Goal: Participate in discussion: Engage in conversation with other users on a specific topic

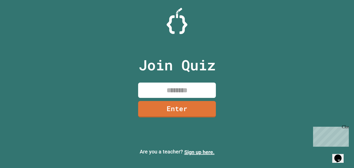
click at [192, 91] on input at bounding box center [177, 89] width 78 height 15
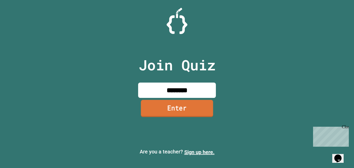
type input "********"
click at [180, 111] on link "Enter" at bounding box center [177, 108] width 72 height 17
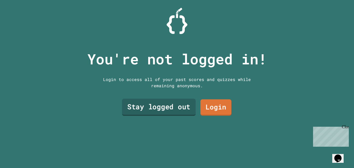
click at [170, 112] on link "Stay logged out" at bounding box center [159, 107] width 74 height 17
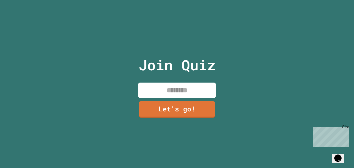
click at [175, 88] on input at bounding box center [177, 89] width 78 height 15
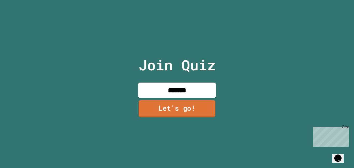
type input "*******"
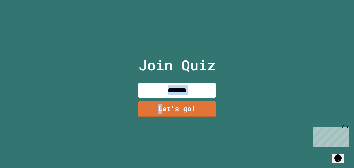
drag, startPoint x: 164, startPoint y: 109, endPoint x: 314, endPoint y: 57, distance: 158.8
click at [314, 57] on div "Join Quiz ******* Let's go!" at bounding box center [177, 84] width 354 height 168
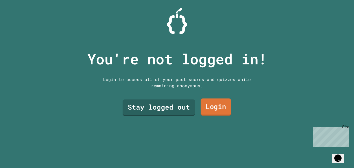
click at [227, 109] on link "Login" at bounding box center [216, 107] width 30 height 17
click at [151, 108] on link "Stay logged out" at bounding box center [159, 107] width 72 height 17
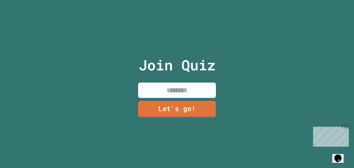
click at [179, 94] on input at bounding box center [177, 89] width 78 height 15
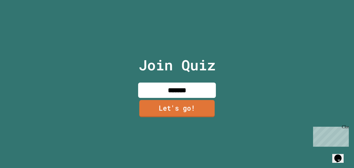
type input "*******"
click at [175, 110] on link "Let's go!" at bounding box center [176, 108] width 75 height 17
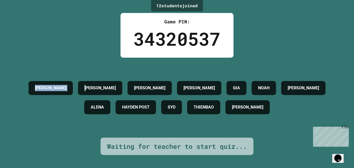
drag, startPoint x: 72, startPoint y: 98, endPoint x: 16, endPoint y: 79, distance: 59.2
click at [16, 79] on div "[PERSON_NAME] [PERSON_NAME] [PERSON_NAME] [PERSON_NAME] [PERSON_NAME] POST [PER…" at bounding box center [177, 97] width 328 height 38
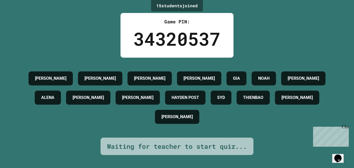
click at [94, 43] on div "15 student s joined Game PIN: 34320537 [PERSON_NAME] [PERSON_NAME] [PERSON_NAME…" at bounding box center [177, 84] width 354 height 168
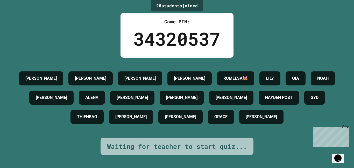
click at [94, 43] on div "20 student s joined Game PIN: 34320537 [PERSON_NAME] [PERSON_NAME] [PERSON_NAME…" at bounding box center [177, 84] width 354 height 168
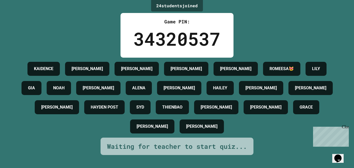
click at [93, 49] on div "24 student s joined Game PIN: 34320537 KAIDENCE [PERSON_NAME] [PERSON_NAME] [PE…" at bounding box center [177, 84] width 354 height 168
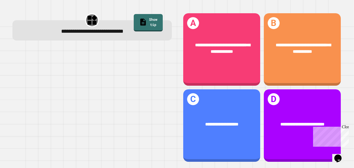
drag, startPoint x: 153, startPoint y: 37, endPoint x: 148, endPoint y: 40, distance: 5.9
click at [148, 40] on div "**********" at bounding box center [92, 30] width 160 height 20
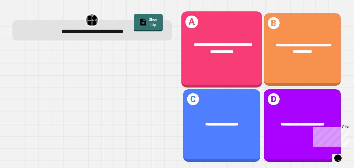
click at [219, 52] on span "**********" at bounding box center [223, 48] width 58 height 11
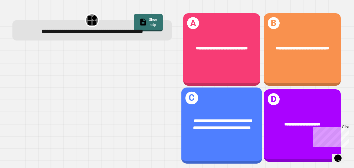
click at [230, 140] on div "**********" at bounding box center [221, 123] width 81 height 31
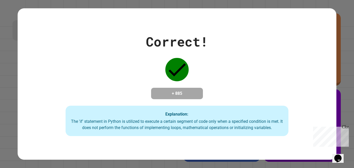
click at [230, 141] on div "Correct! + 885 Explanation: The 'if' statement in Python is utilized to execute…" at bounding box center [177, 83] width 319 height 151
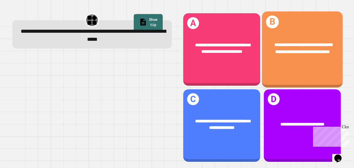
click at [285, 76] on div "**********" at bounding box center [302, 49] width 81 height 76
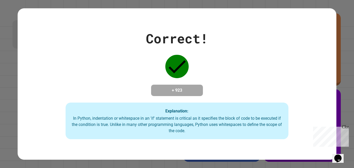
click at [256, 91] on div "Correct! + 923 Explanation: In Python, indentation or whitespace in an 'if' sta…" at bounding box center [177, 84] width 319 height 110
click at [305, 102] on div "Correct! + 923 Explanation: In Python, indentation or whitespace in an 'if' sta…" at bounding box center [177, 84] width 319 height 110
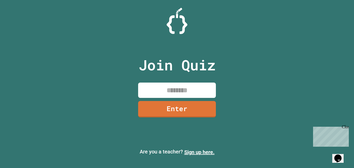
click at [172, 90] on input at bounding box center [177, 89] width 78 height 15
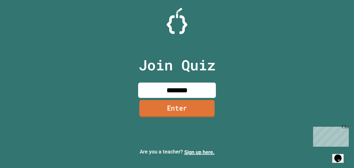
type input "********"
click at [159, 107] on link "Enter" at bounding box center [177, 108] width 75 height 17
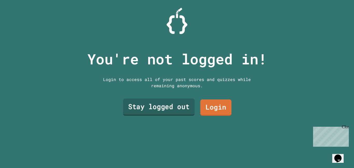
click at [180, 105] on link "Stay logged out" at bounding box center [159, 107] width 72 height 17
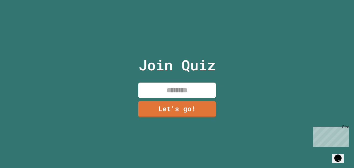
click at [195, 92] on input at bounding box center [177, 89] width 78 height 15
type input "*"
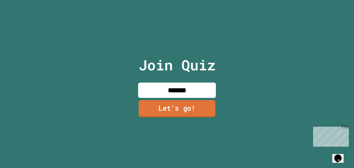
type input "*******"
click at [163, 111] on link "Let's go!" at bounding box center [177, 108] width 77 height 17
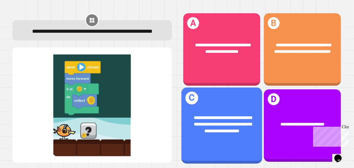
click at [219, 115] on span "**********" at bounding box center [223, 124] width 58 height 18
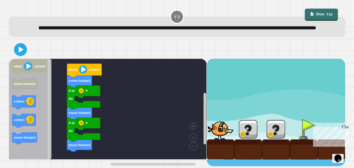
click at [118, 126] on rect "Blockly Workspace" at bounding box center [108, 109] width 198 height 101
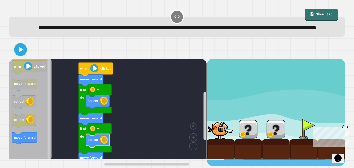
click at [94, 72] on image "Blockly Workspace" at bounding box center [94, 68] width 8 height 8
click at [20, 53] on icon at bounding box center [21, 49] width 5 height 6
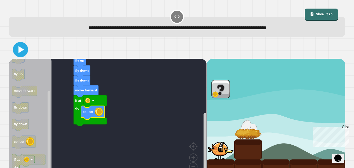
click at [19, 52] on icon at bounding box center [21, 49] width 6 height 7
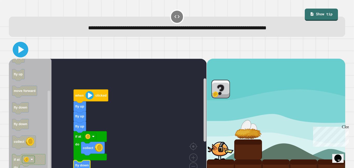
click at [23, 54] on icon at bounding box center [20, 49] width 12 height 12
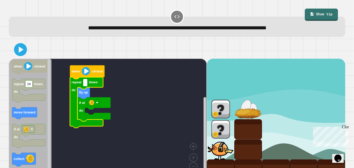
type input "*"
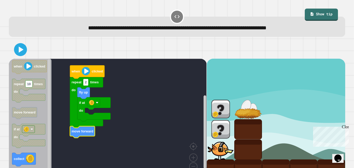
click at [88, 71] on image "Blockly Workspace" at bounding box center [86, 71] width 8 height 8
click at [85, 70] on image "Blockly Workspace" at bounding box center [86, 71] width 8 height 8
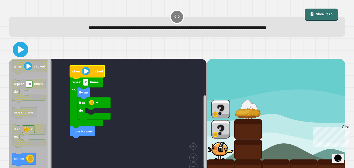
click at [20, 51] on icon at bounding box center [21, 49] width 6 height 7
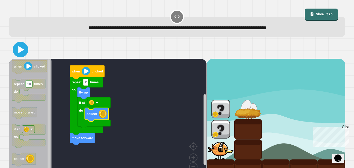
click at [21, 53] on icon at bounding box center [20, 49] width 12 height 12
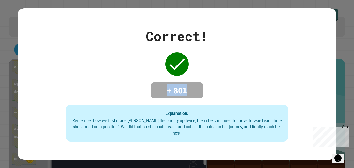
drag, startPoint x: 187, startPoint y: 99, endPoint x: 153, endPoint y: 85, distance: 37.0
click at [153, 85] on div "Correct! + 801 Explanation: Remember how we first made Ollie the bird fly up tw…" at bounding box center [177, 83] width 319 height 115
click at [281, 111] on div "Explanation: Remember how we first made Ollie the bird fly up twice, then she c…" at bounding box center [177, 123] width 223 height 37
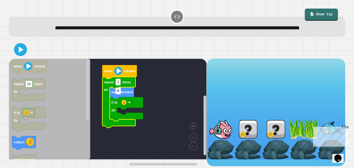
scroll to position [2, 0]
type input "*"
click at [347, 127] on div "Close" at bounding box center [345, 128] width 6 height 6
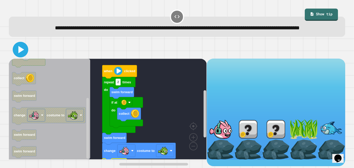
click at [15, 56] on icon at bounding box center [20, 49] width 12 height 12
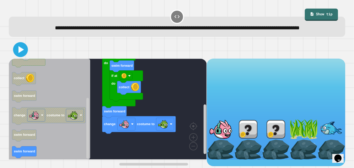
click at [23, 56] on icon at bounding box center [21, 50] width 12 height 12
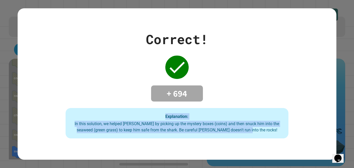
drag, startPoint x: 336, startPoint y: 144, endPoint x: 54, endPoint y: 116, distance: 283.8
click at [54, 116] on div "Correct! + 694 Explanation: In this solution, we helped Finley by picking up th…" at bounding box center [177, 84] width 354 height 168
click at [98, 88] on div "Correct! + 694 Explanation: In this solution, we helped Finley by picking up th…" at bounding box center [177, 84] width 319 height 109
drag, startPoint x: 129, startPoint y: 96, endPoint x: 303, endPoint y: 150, distance: 181.7
click at [303, 150] on div "Correct! + 694 Explanation: In this solution, we helped Finley by picking up th…" at bounding box center [177, 83] width 319 height 151
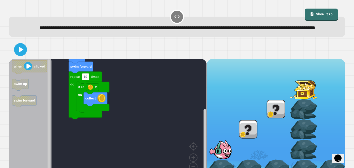
click at [104, 154] on div "when clicked swim up swim forward repeat 10 times do collect if at do when clic…" at bounding box center [108, 119] width 198 height 121
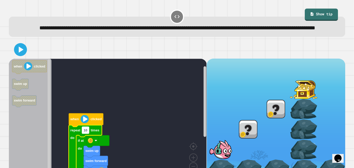
click at [87, 132] on text "10" at bounding box center [86, 130] width 4 height 4
type input "*"
click at [81, 123] on image "Blockly Workspace" at bounding box center [85, 119] width 8 height 8
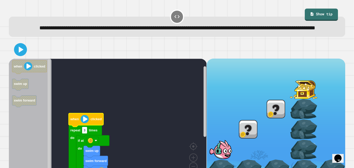
click at [83, 123] on image "Blockly Workspace" at bounding box center [85, 119] width 8 height 8
click at [23, 54] on icon at bounding box center [21, 50] width 12 height 12
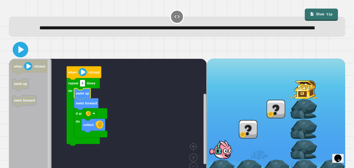
click at [22, 56] on icon at bounding box center [20, 49] width 12 height 12
